Goal: Information Seeking & Learning: Learn about a topic

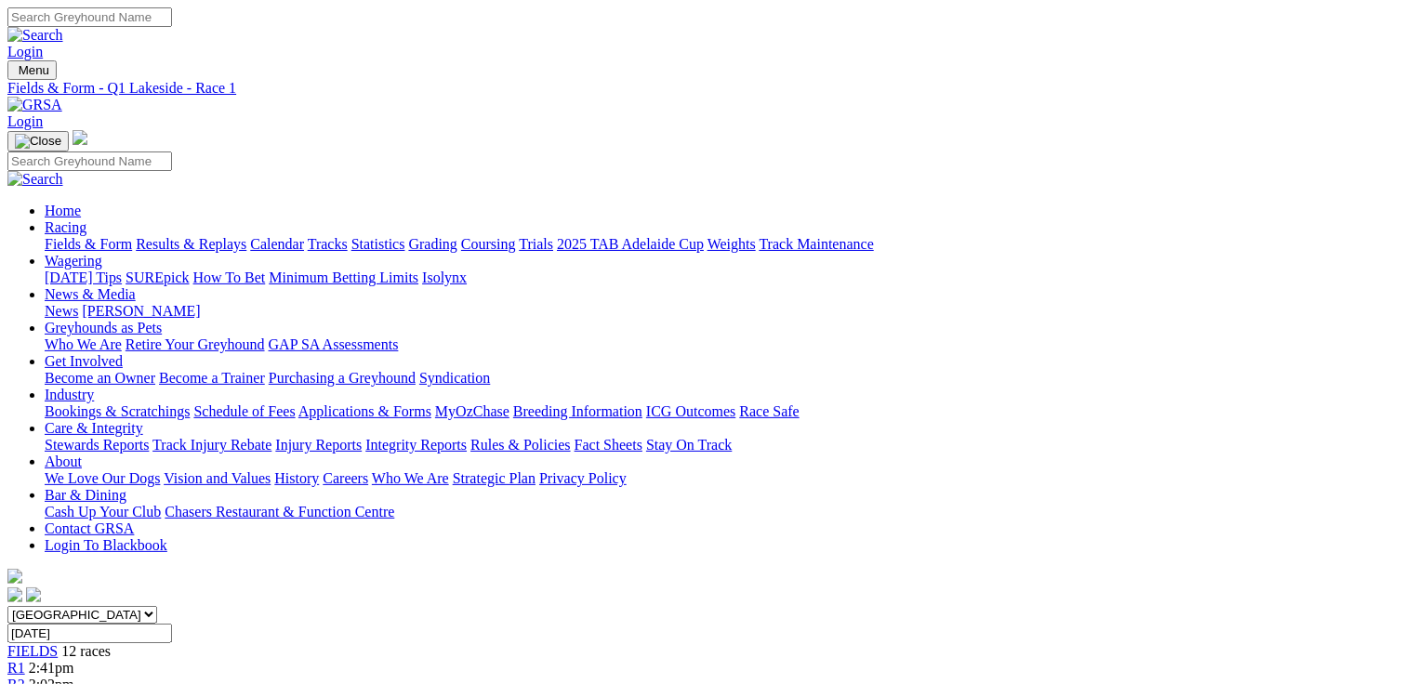
scroll to position [0, 15]
click at [74, 677] on span "3:02pm" at bounding box center [52, 685] width 46 height 16
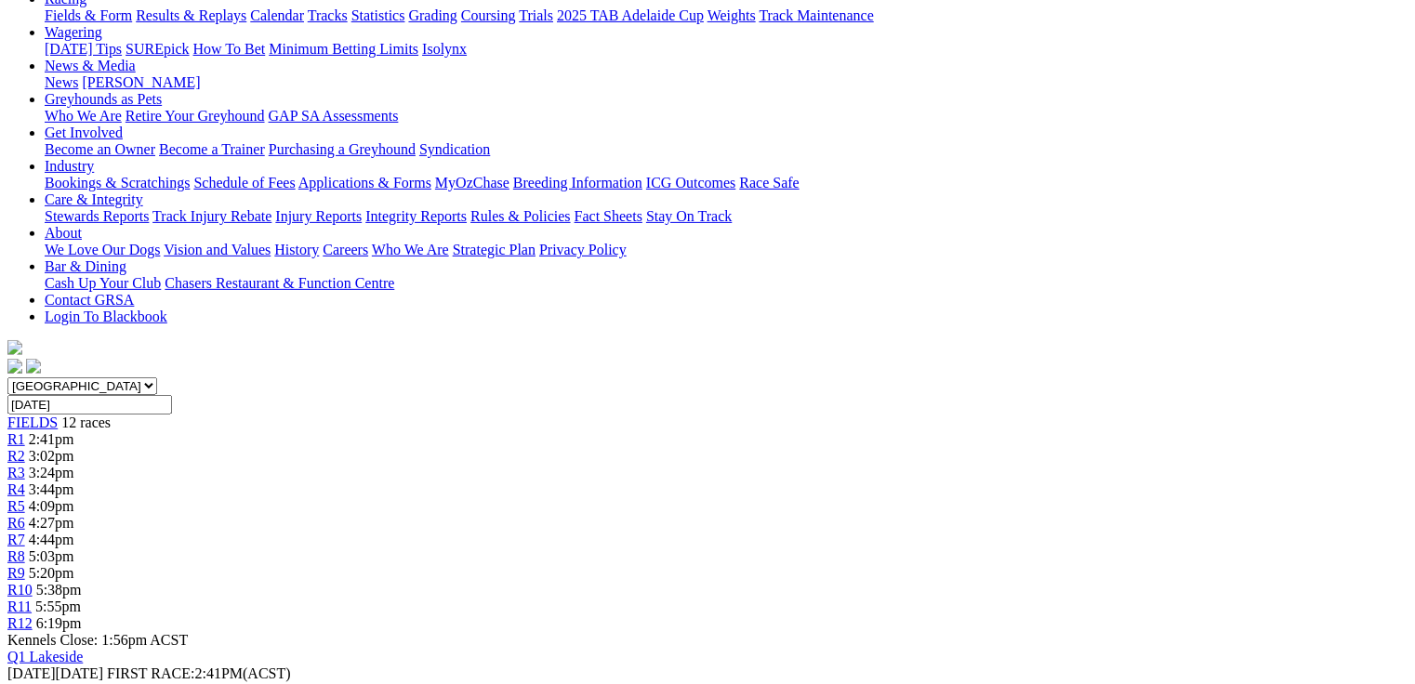
scroll to position [521, 15]
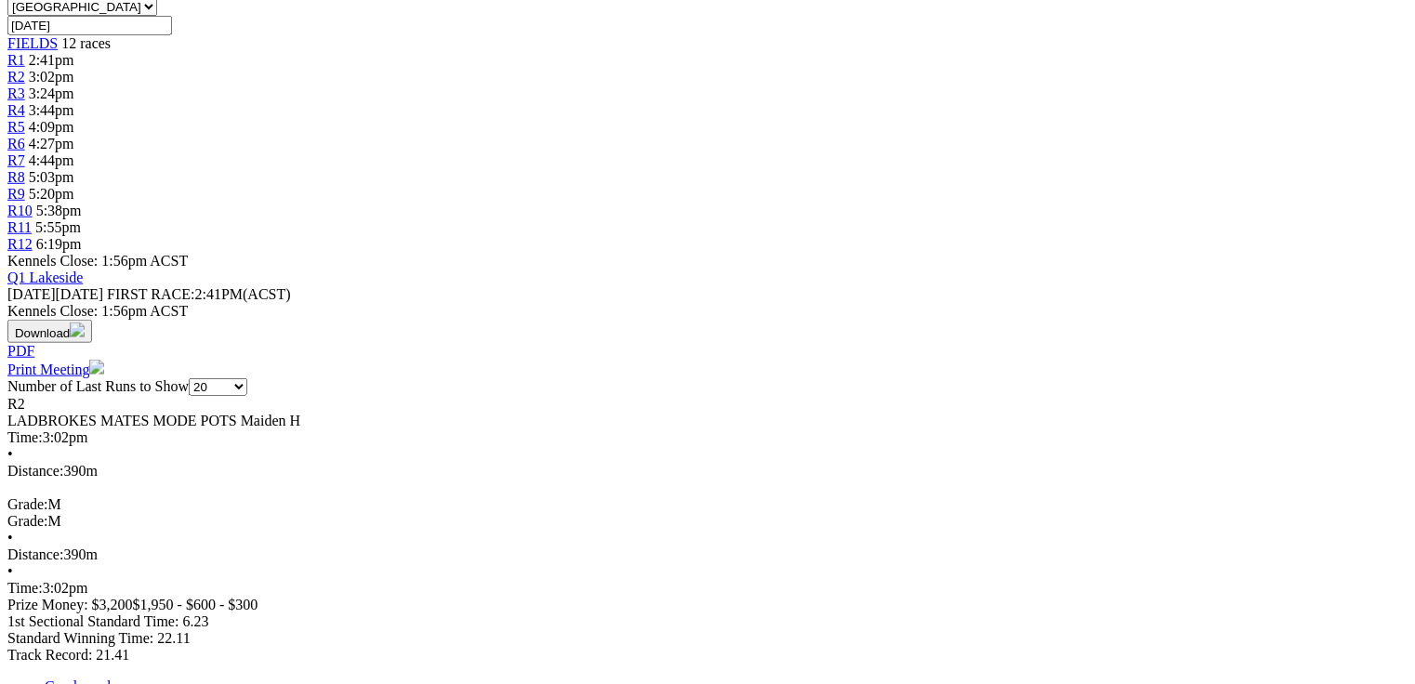
scroll to position [608, 0]
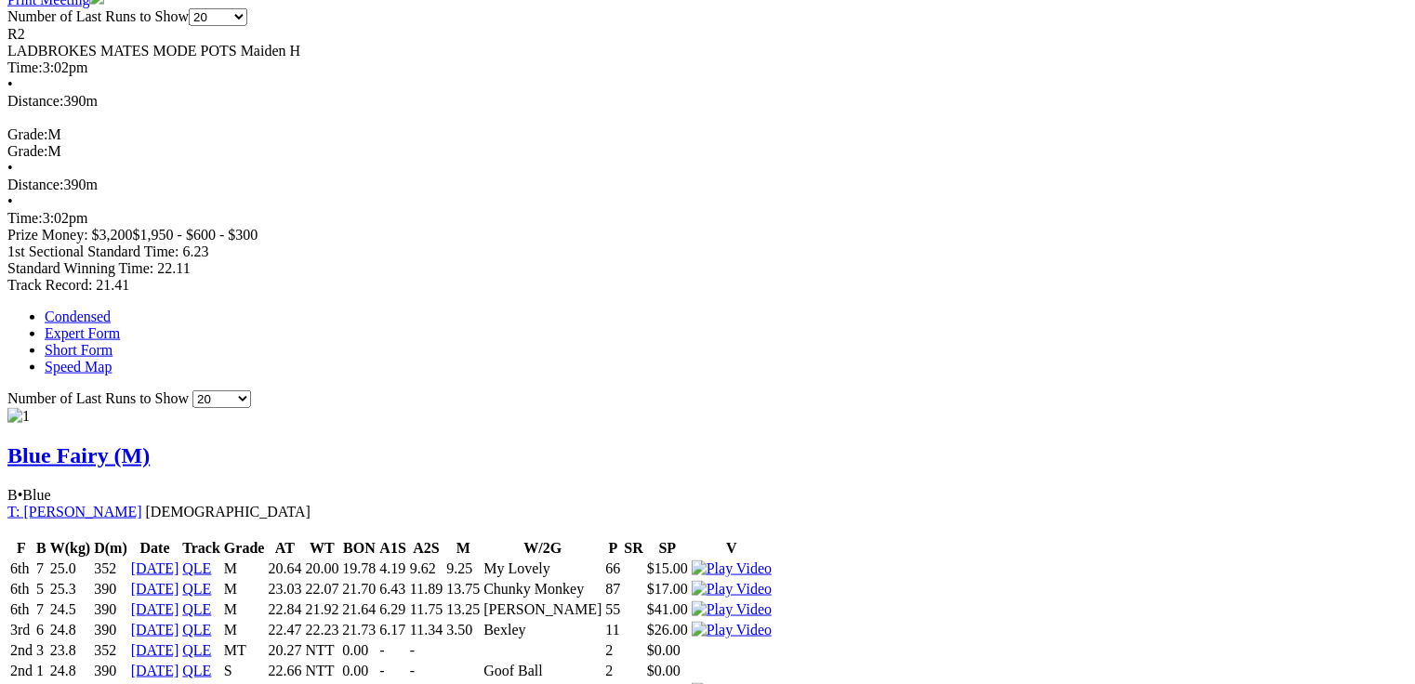
scroll to position [0, 0]
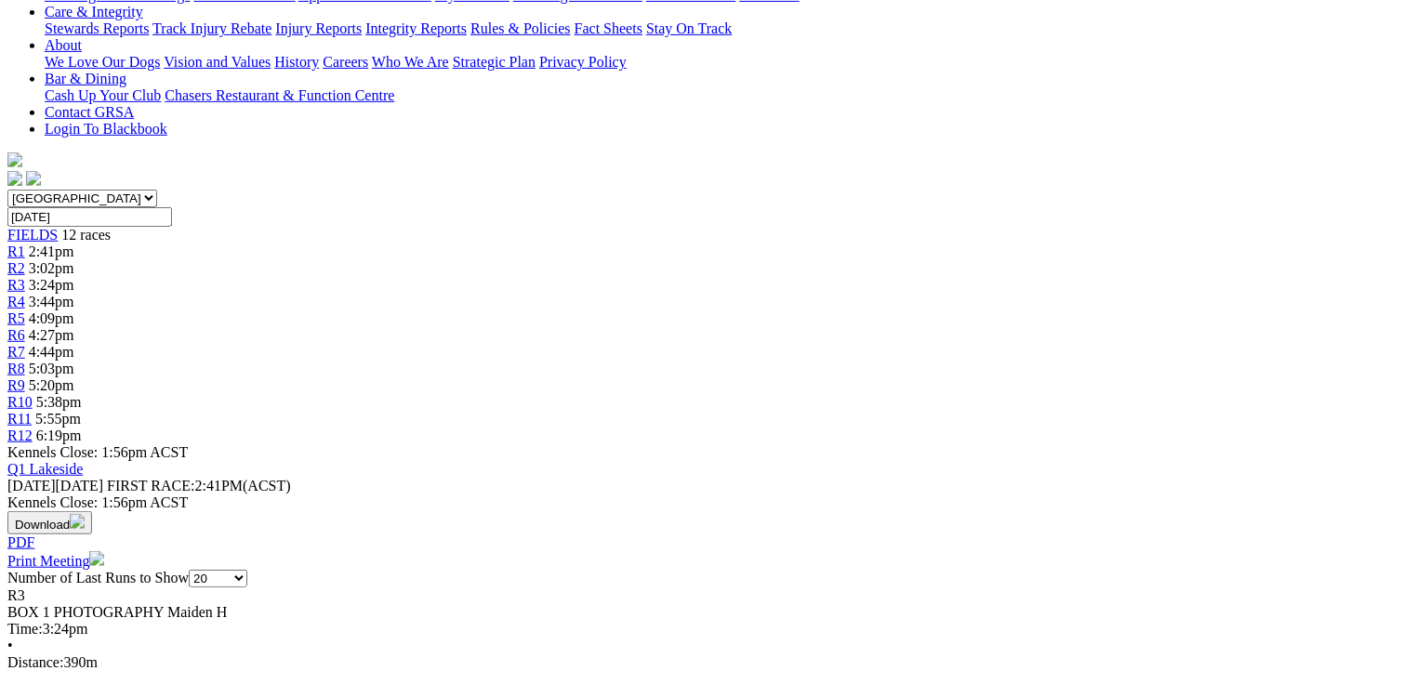
scroll to position [446, 0]
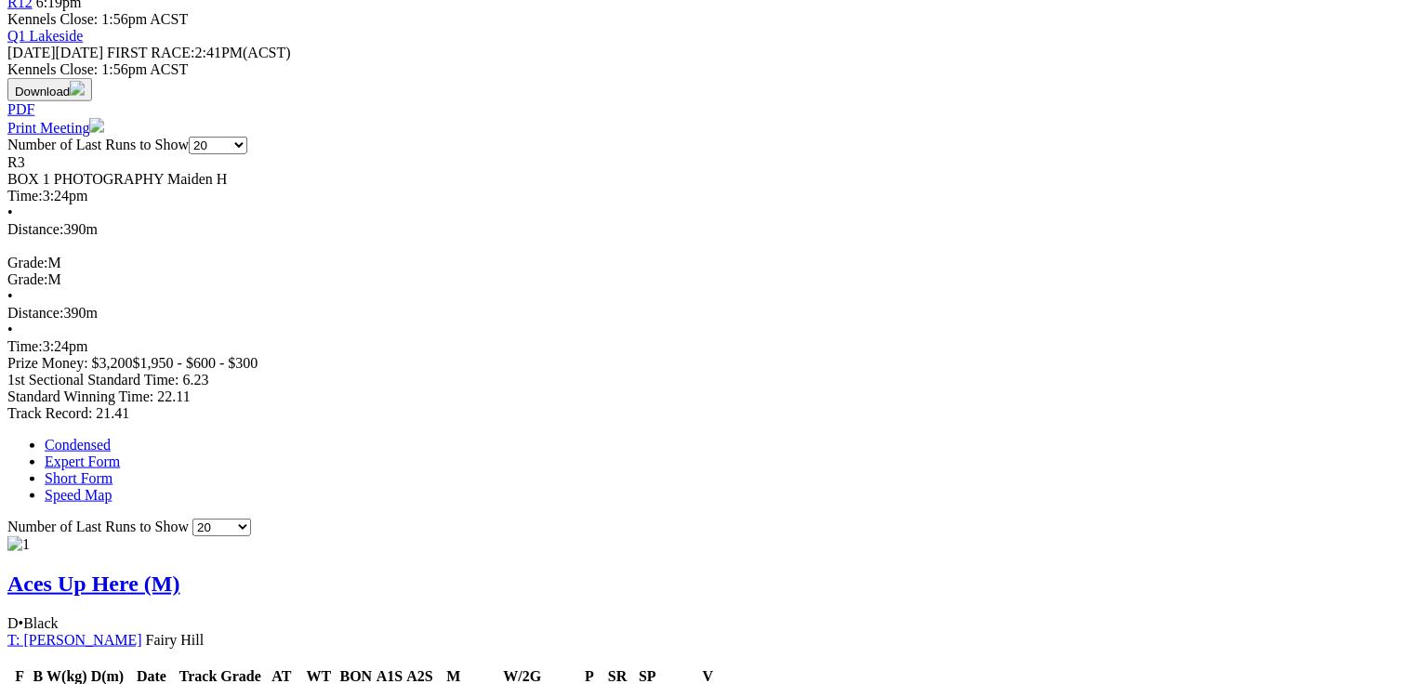
scroll to position [0, 0]
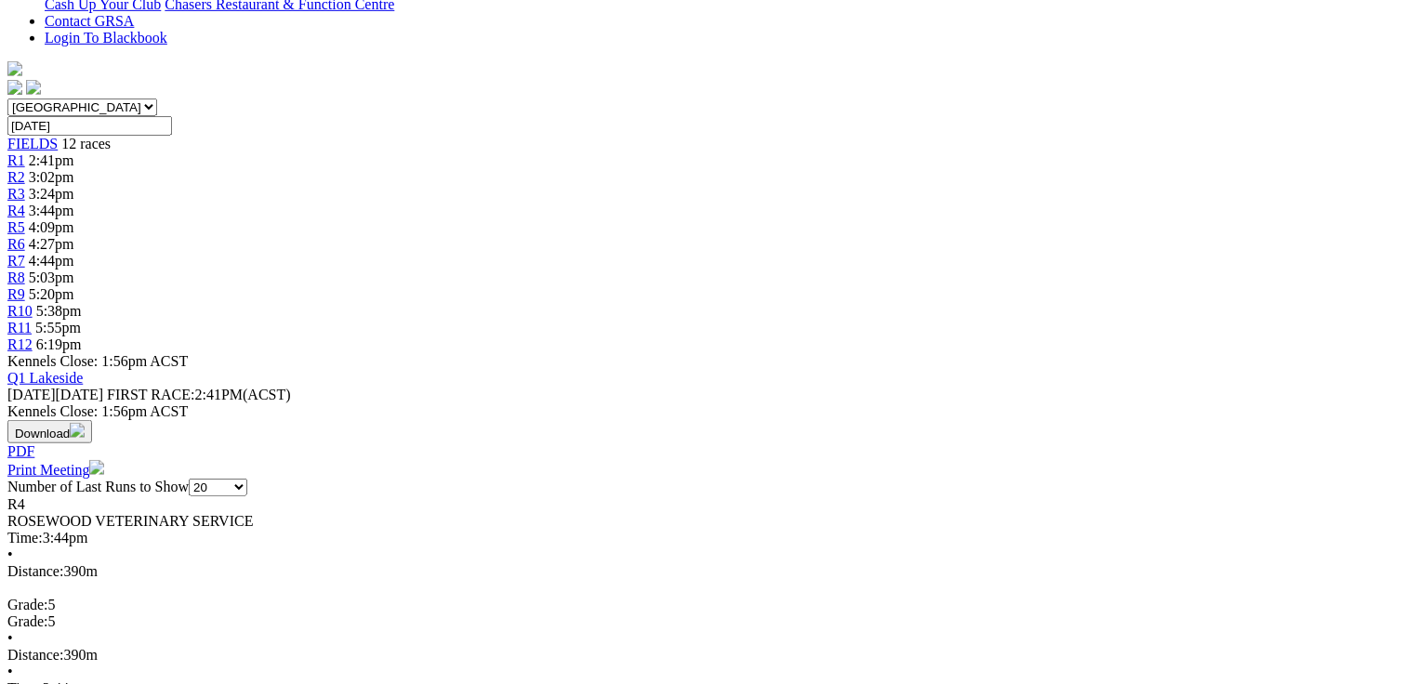
scroll to position [521, 0]
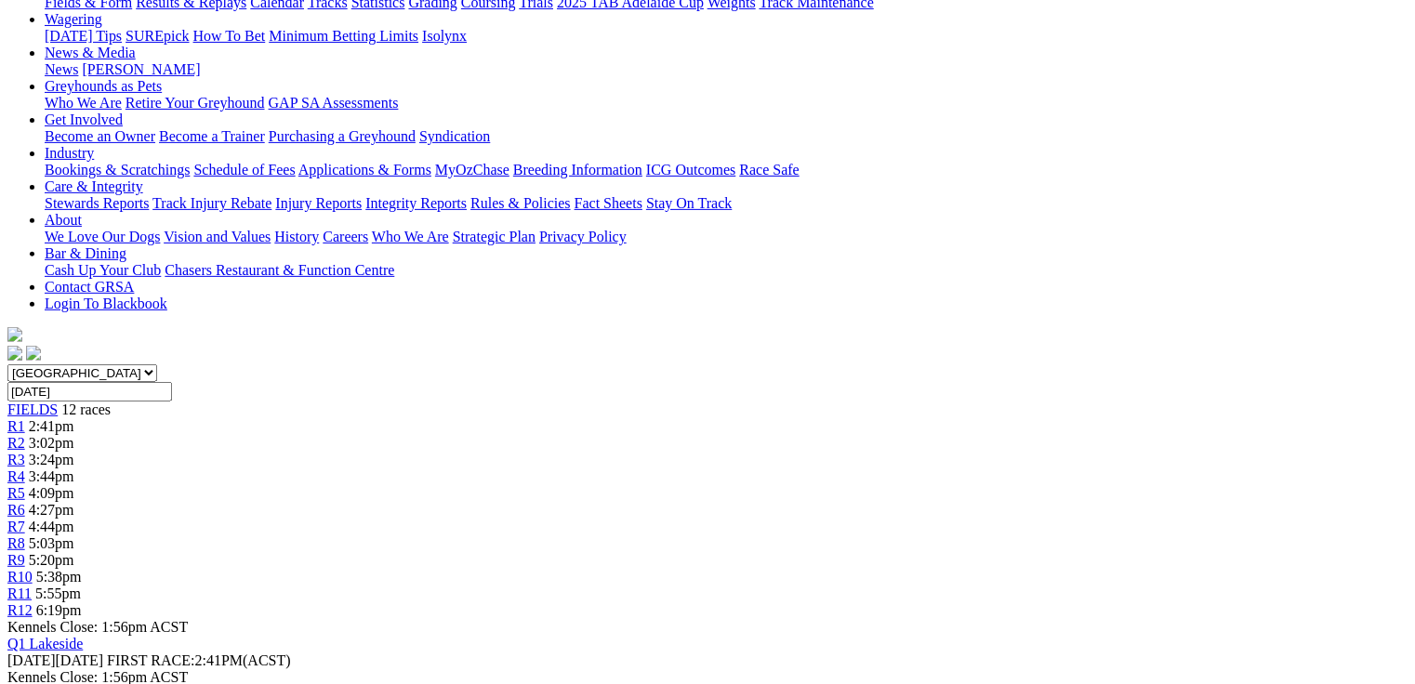
scroll to position [234, 0]
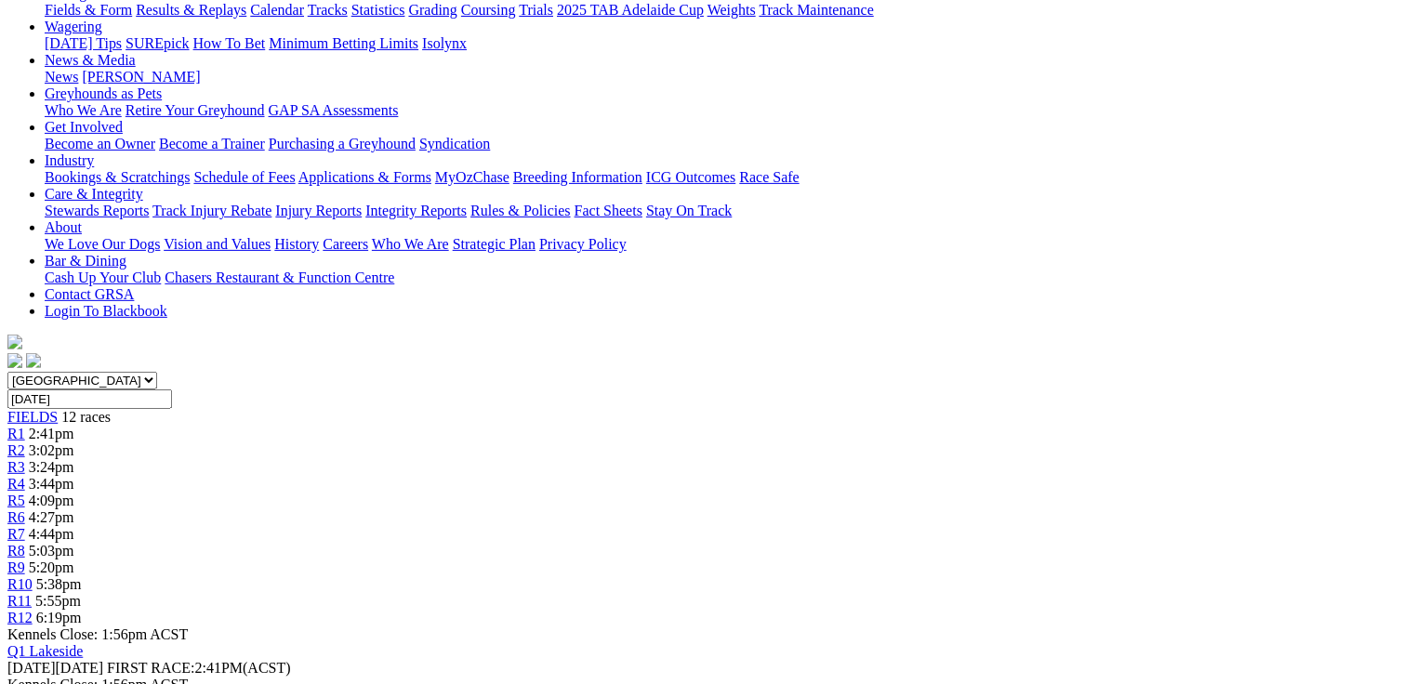
click at [74, 493] on span "4:09pm" at bounding box center [52, 501] width 46 height 16
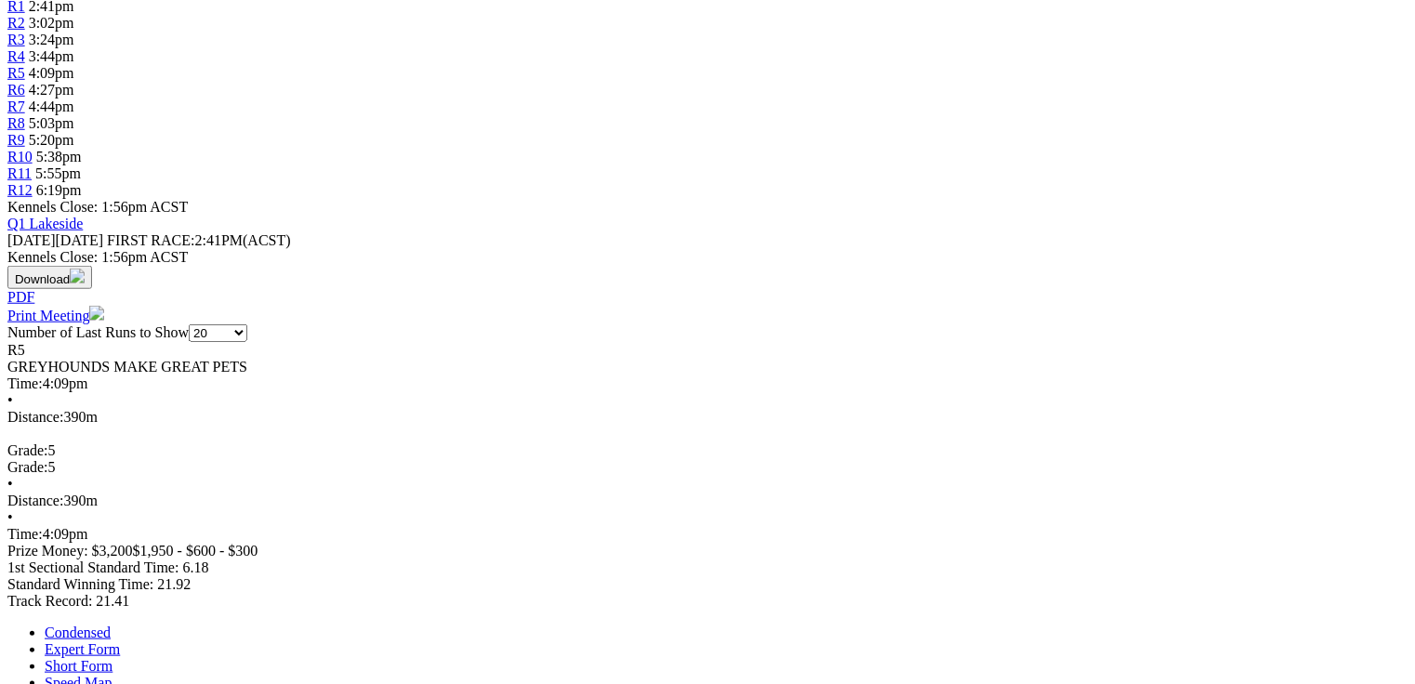
scroll to position [669, 0]
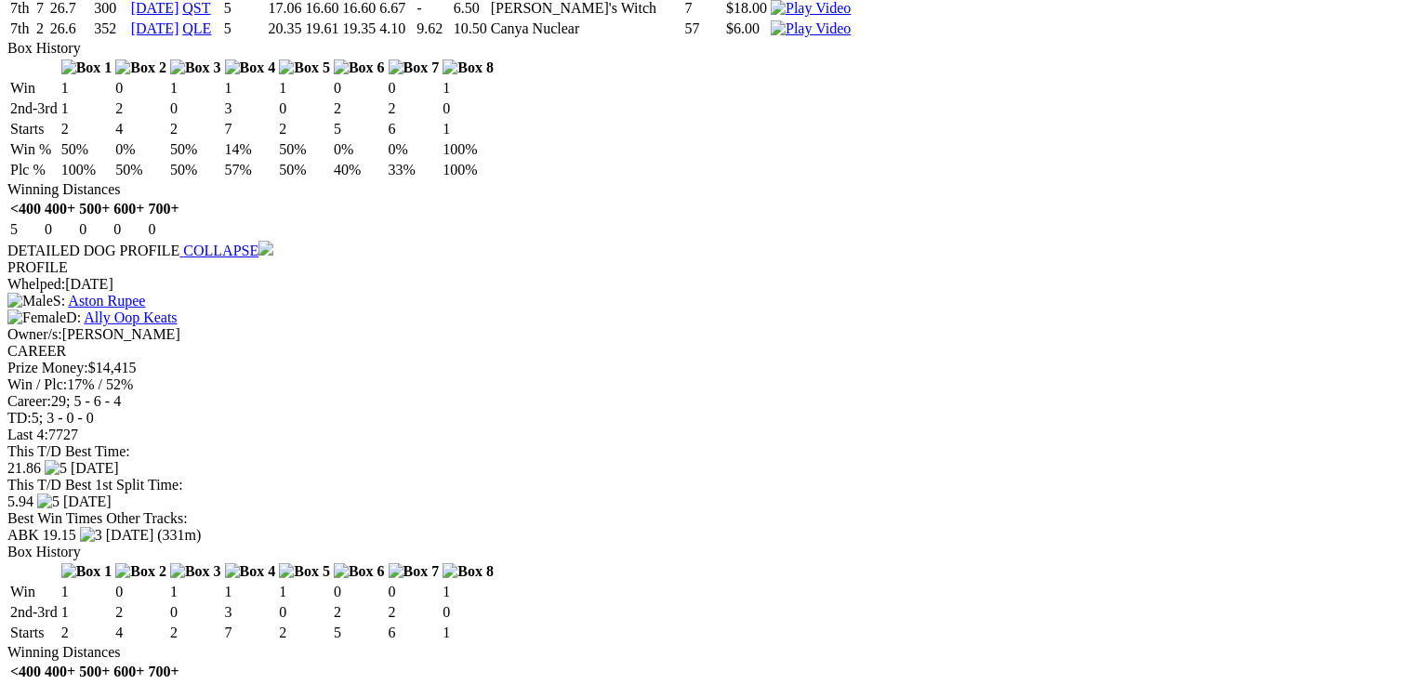
scroll to position [4313, 0]
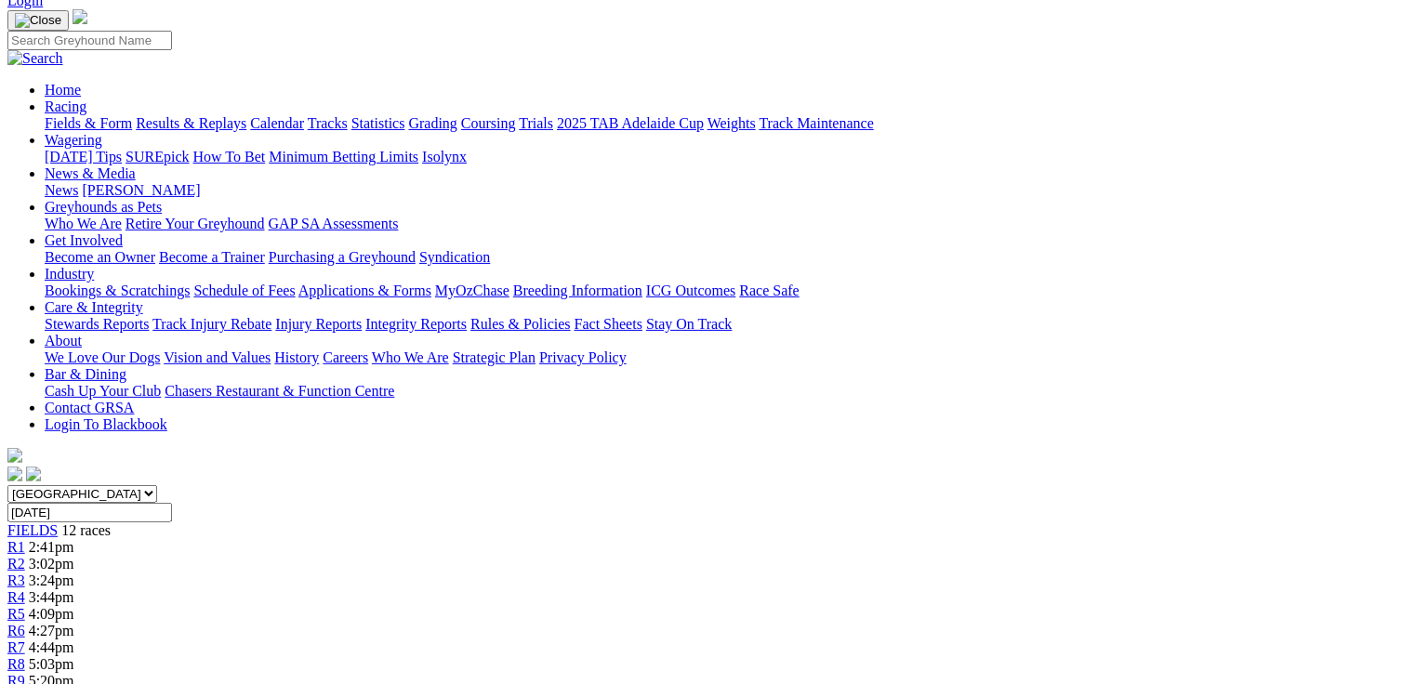
scroll to position [73, 0]
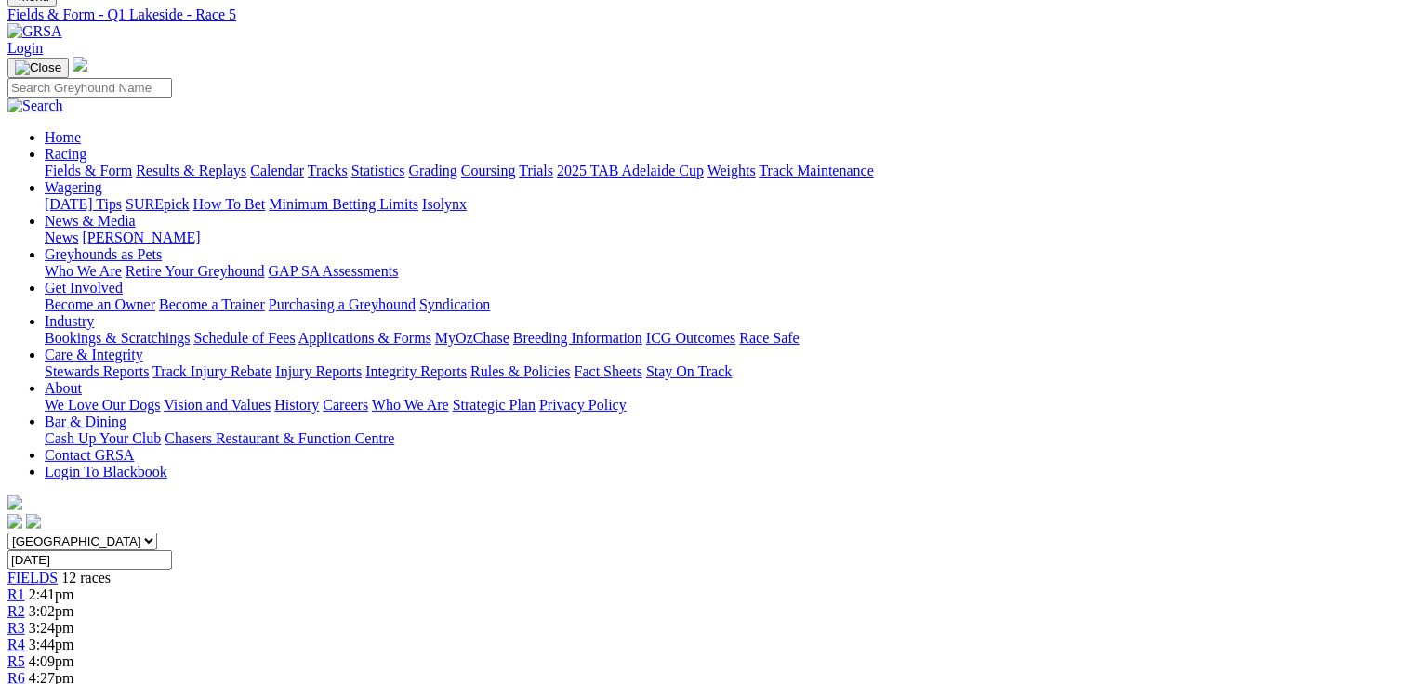
click at [25, 670] on link "R6" at bounding box center [16, 678] width 18 height 16
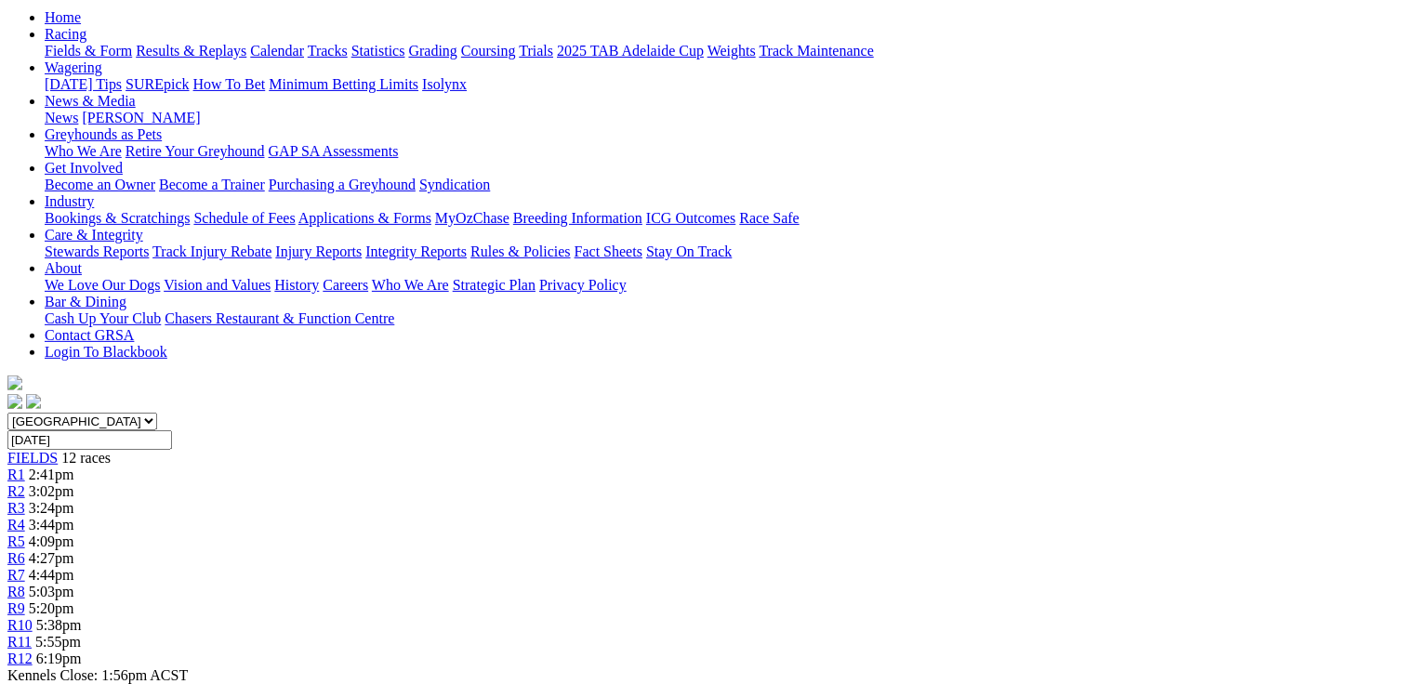
scroll to position [595, 0]
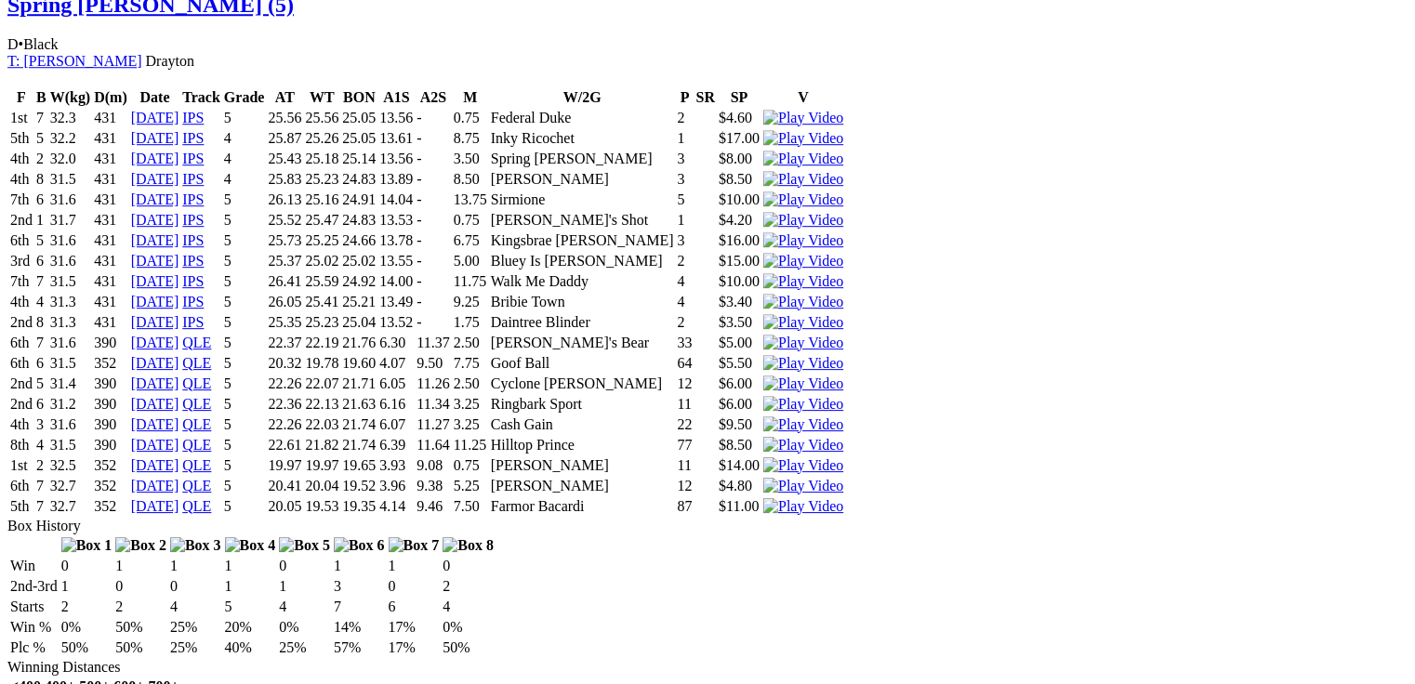
scroll to position [2677, 0]
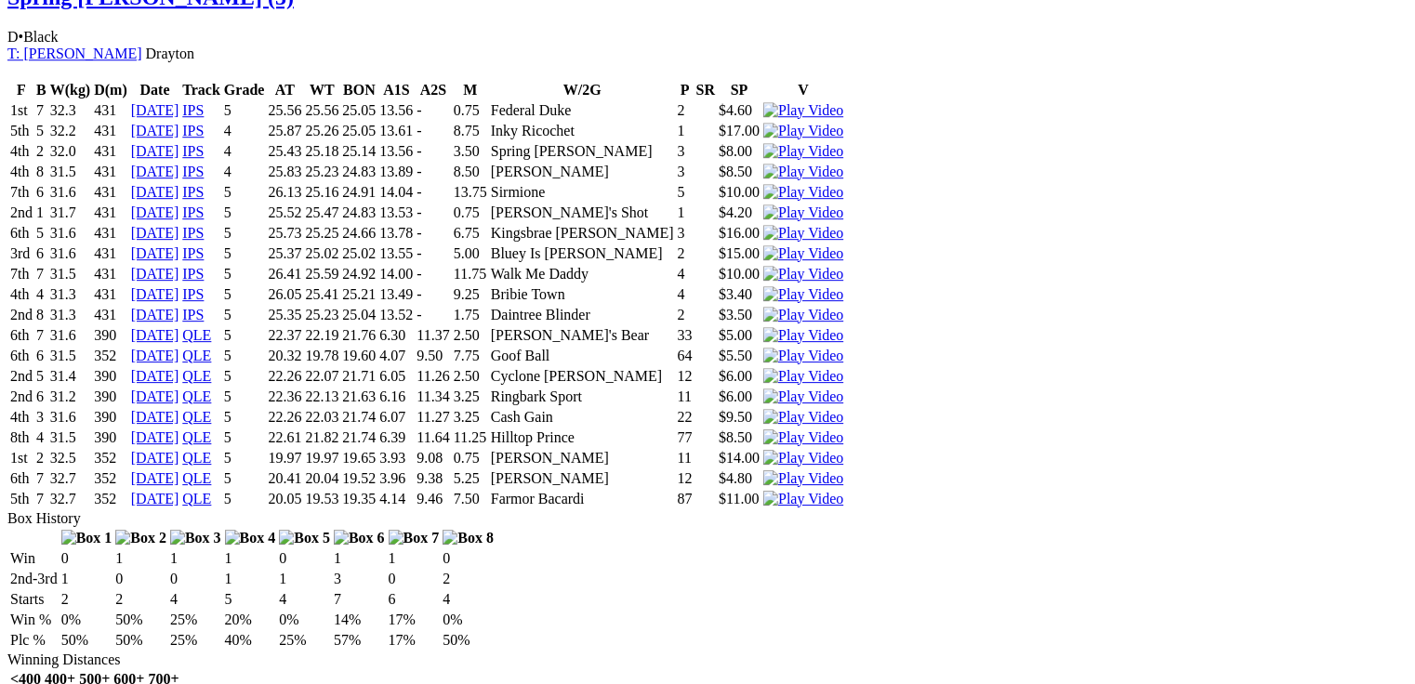
drag, startPoint x: 422, startPoint y: 506, endPoint x: 446, endPoint y: 506, distance: 24.2
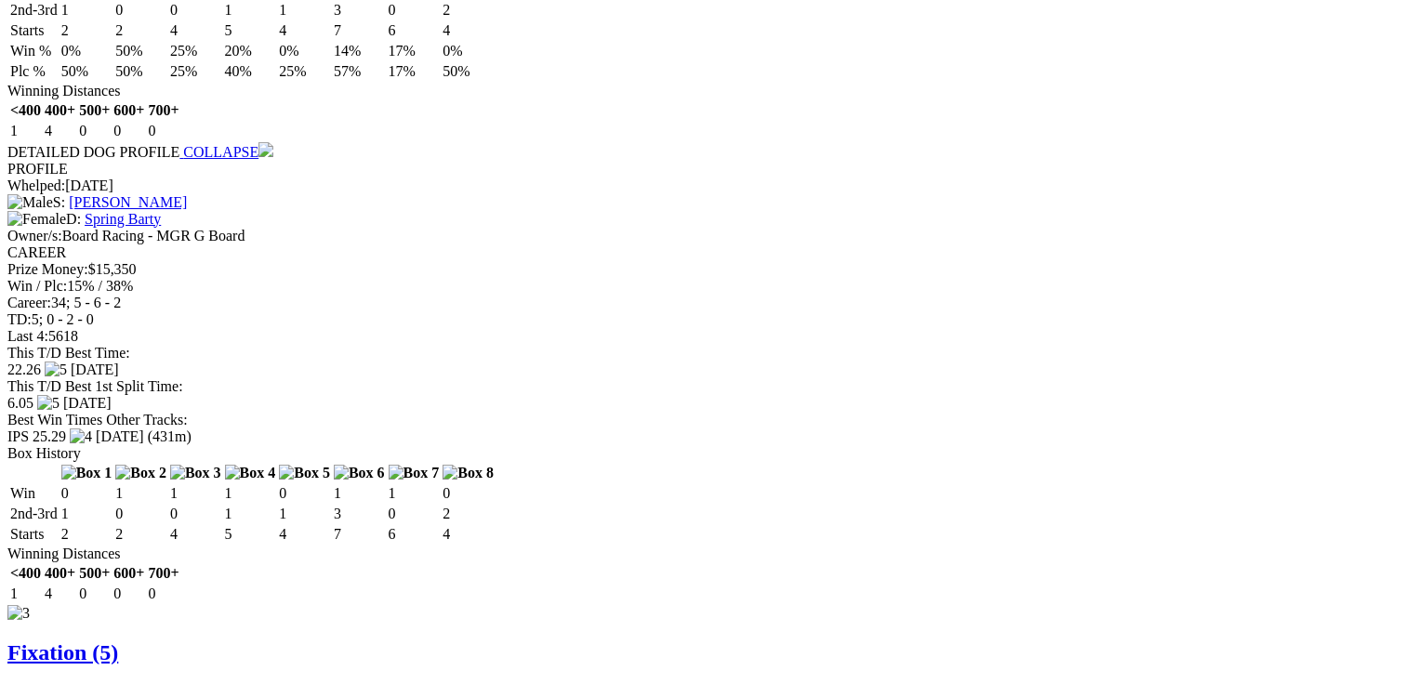
scroll to position [3272, 0]
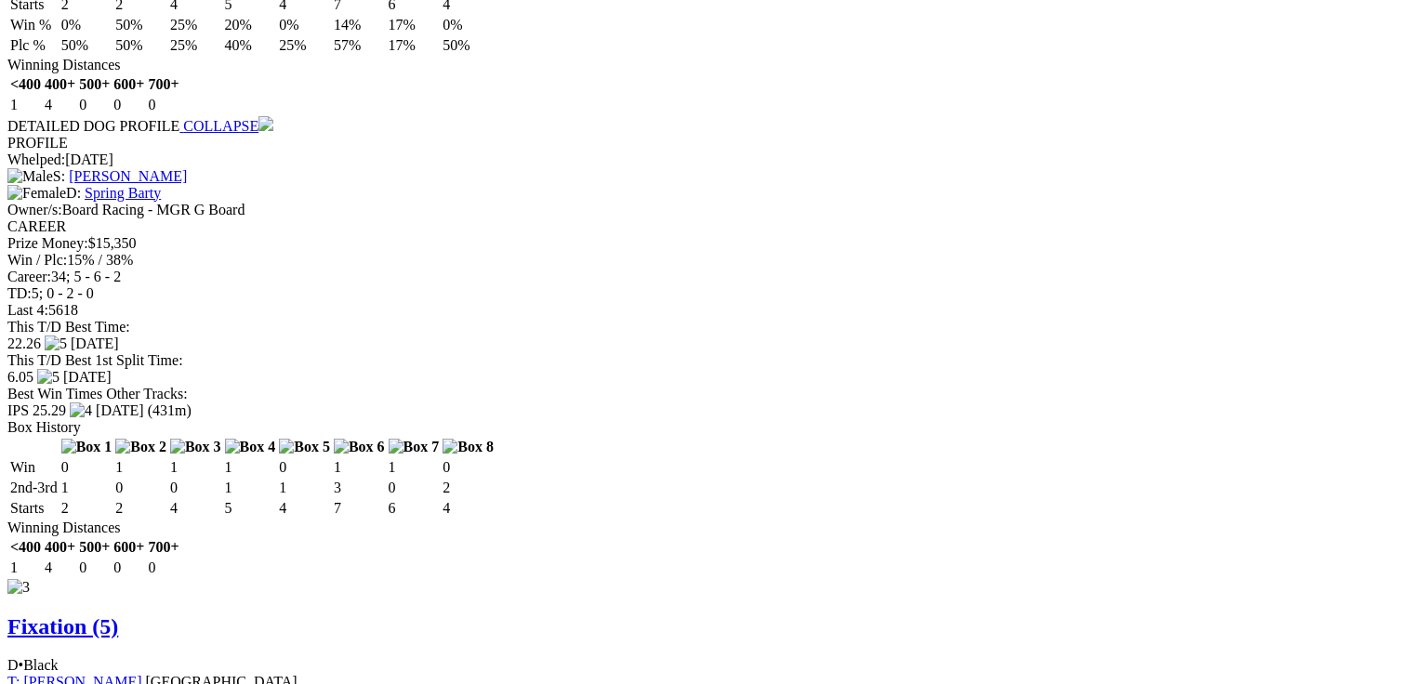
drag, startPoint x: 424, startPoint y: 413, endPoint x: 456, endPoint y: 415, distance: 32.7
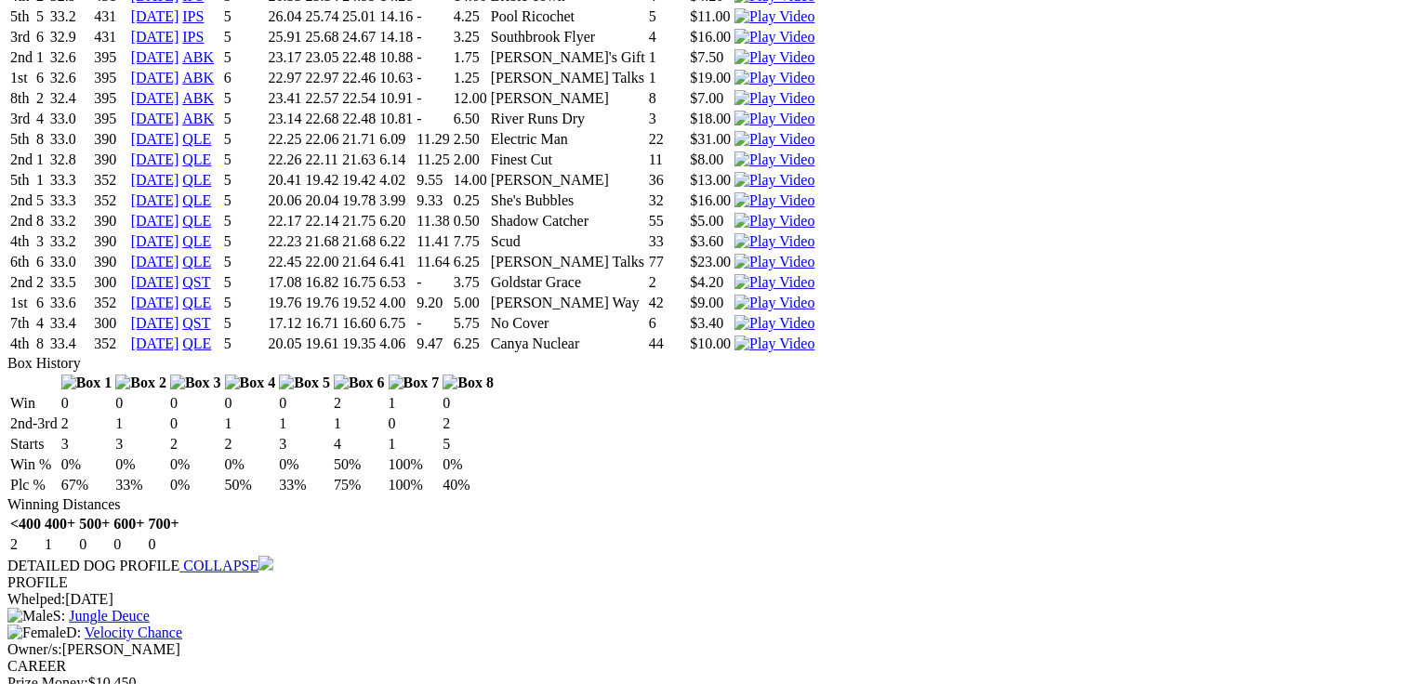
scroll to position [0, 0]
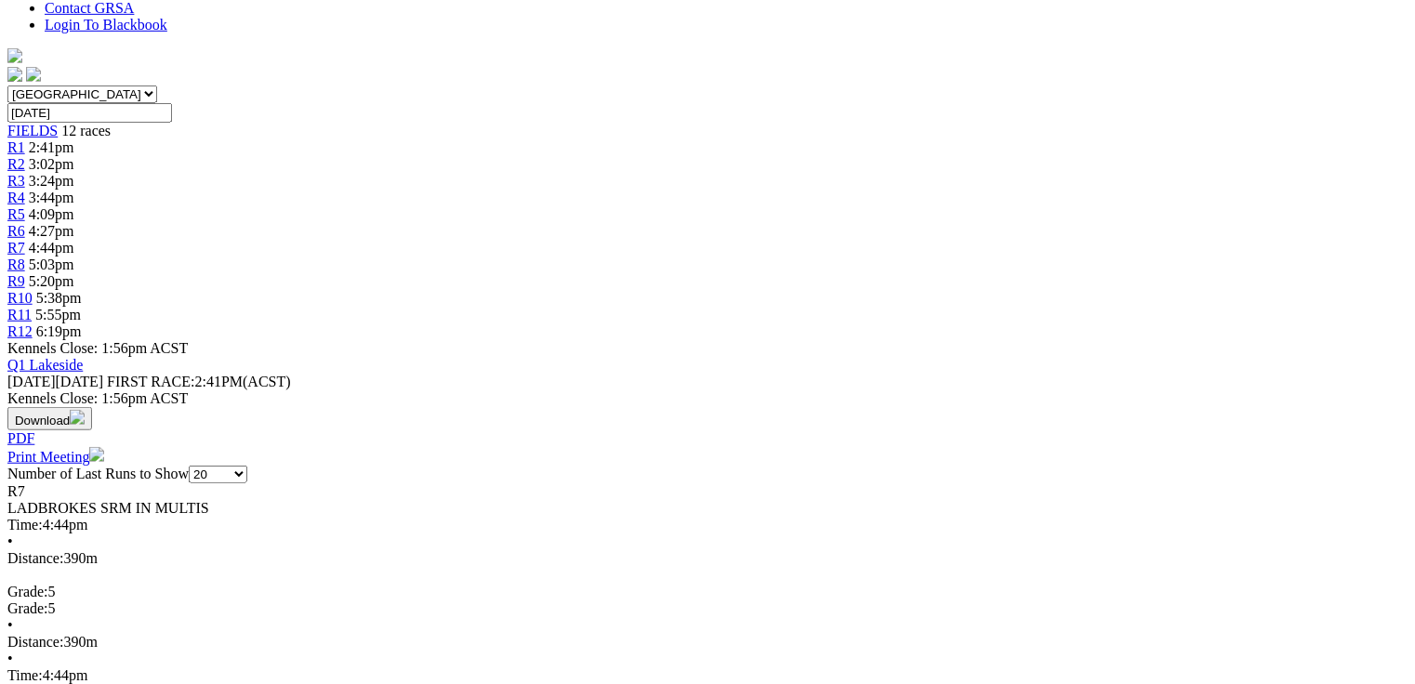
scroll to position [521, 0]
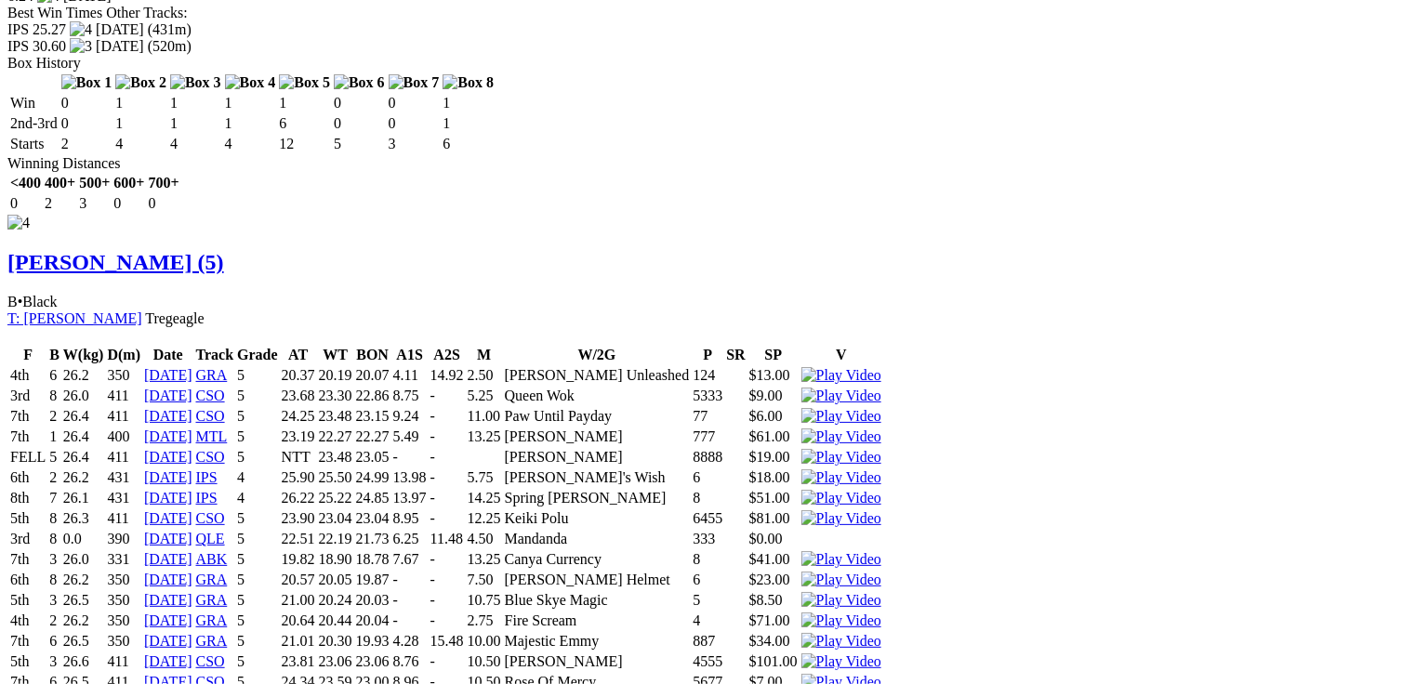
scroll to position [0, 0]
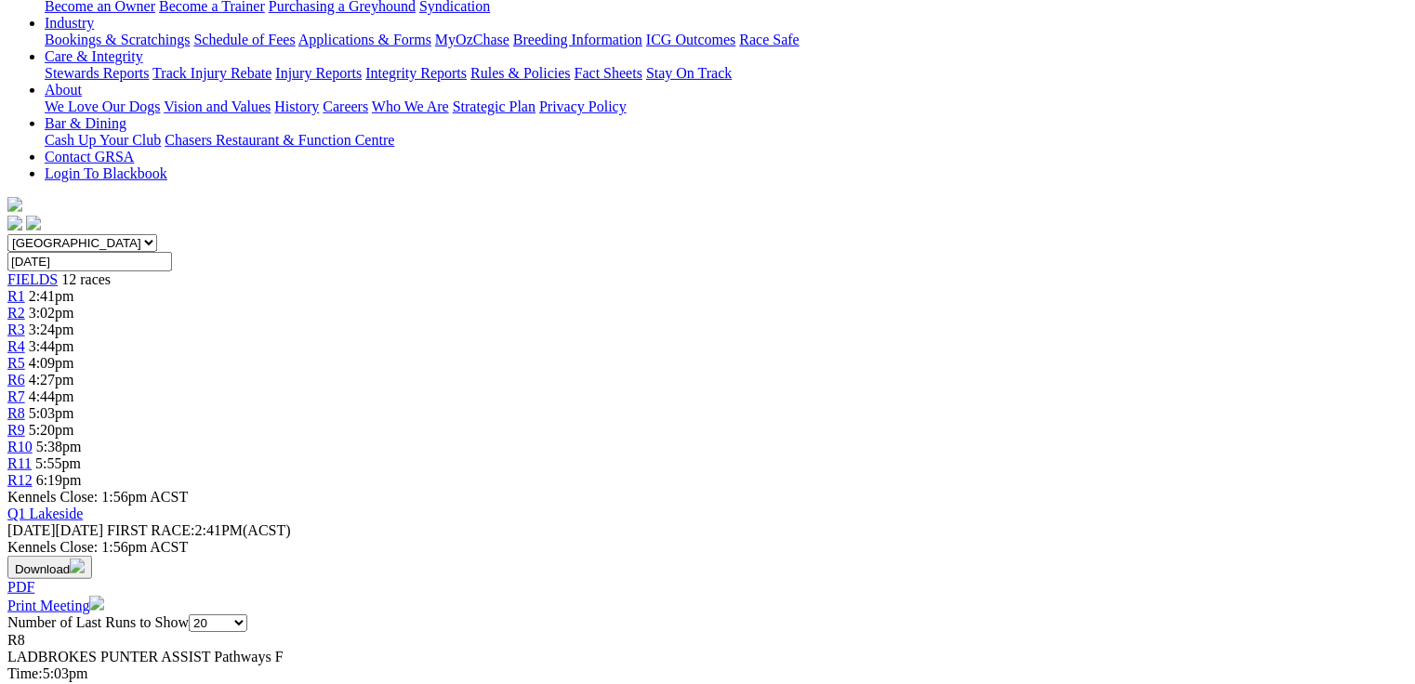
scroll to position [446, 0]
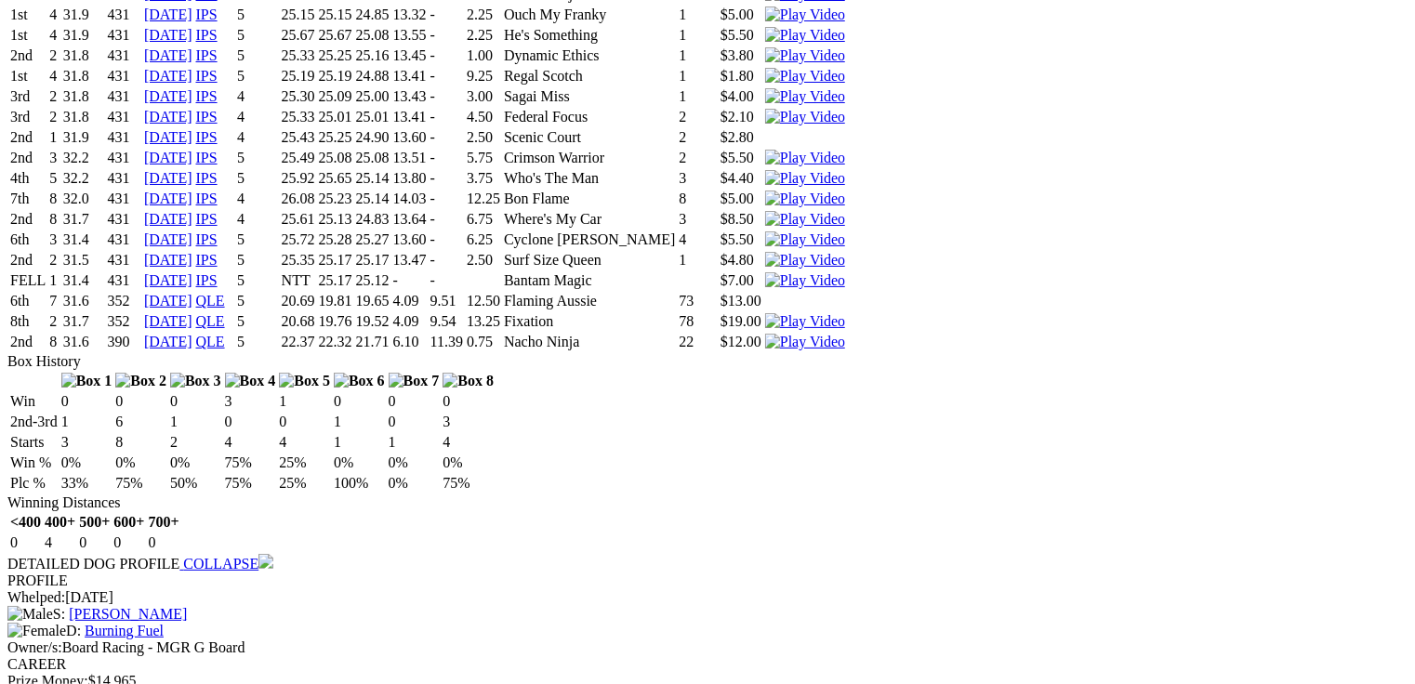
scroll to position [5017, 0]
